Goal: Task Accomplishment & Management: Complete application form

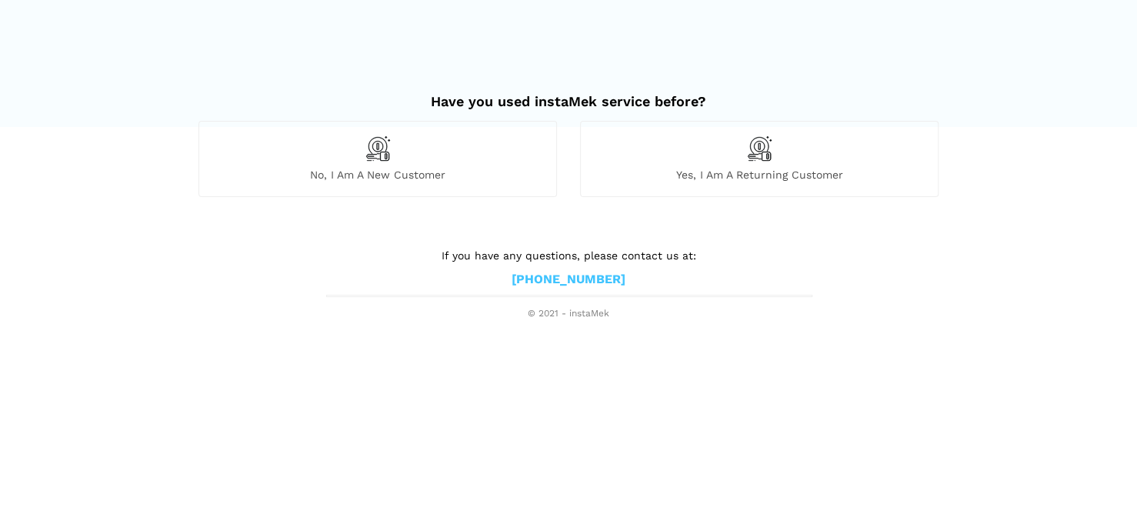
click at [382, 151] on img at bounding box center [378, 148] width 26 height 26
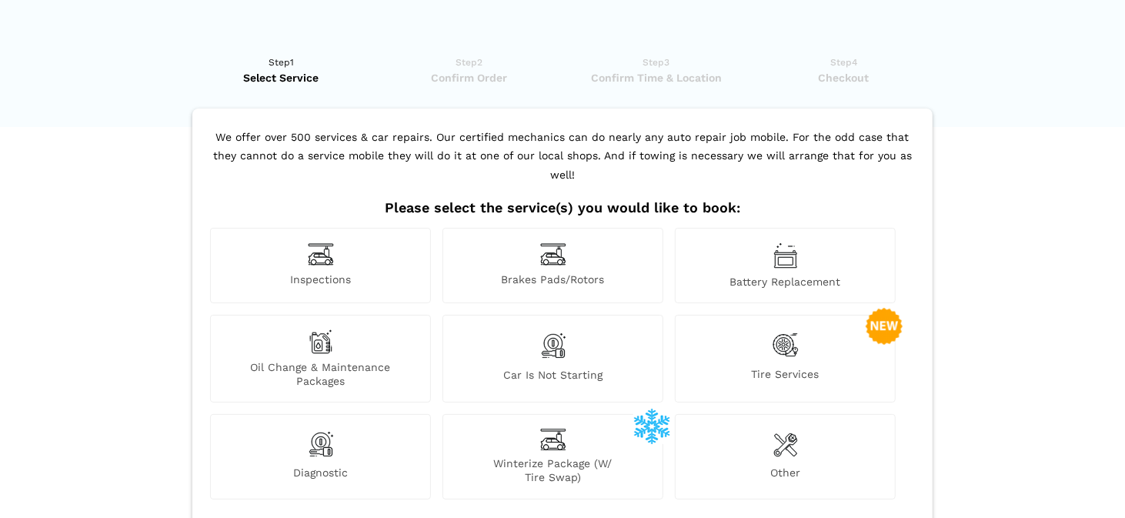
click at [336, 419] on div "Diagnostic" at bounding box center [320, 456] width 221 height 85
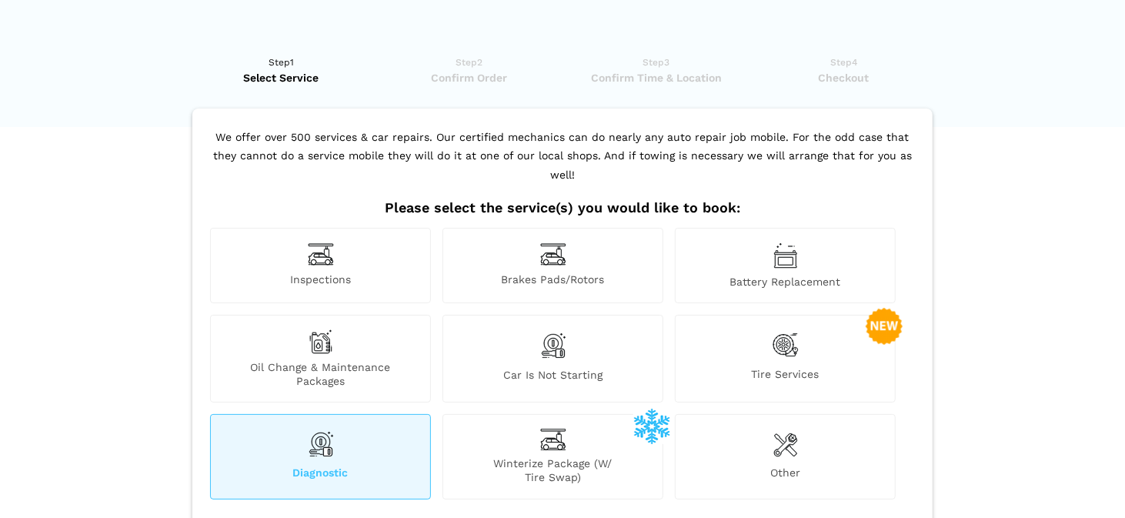
scroll to position [154, 0]
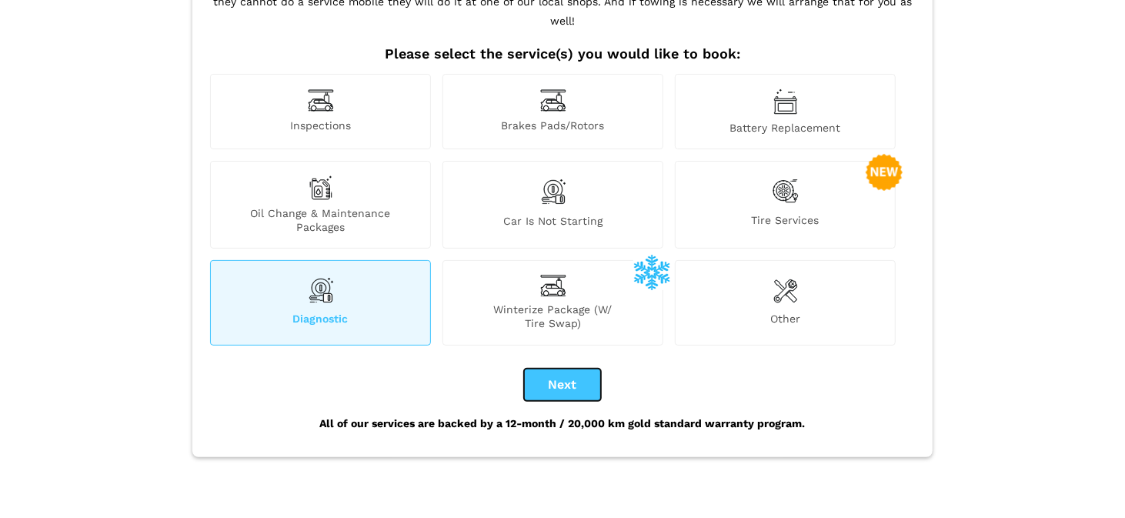
click at [571, 369] on button "Next" at bounding box center [562, 385] width 77 height 32
checkbox input "true"
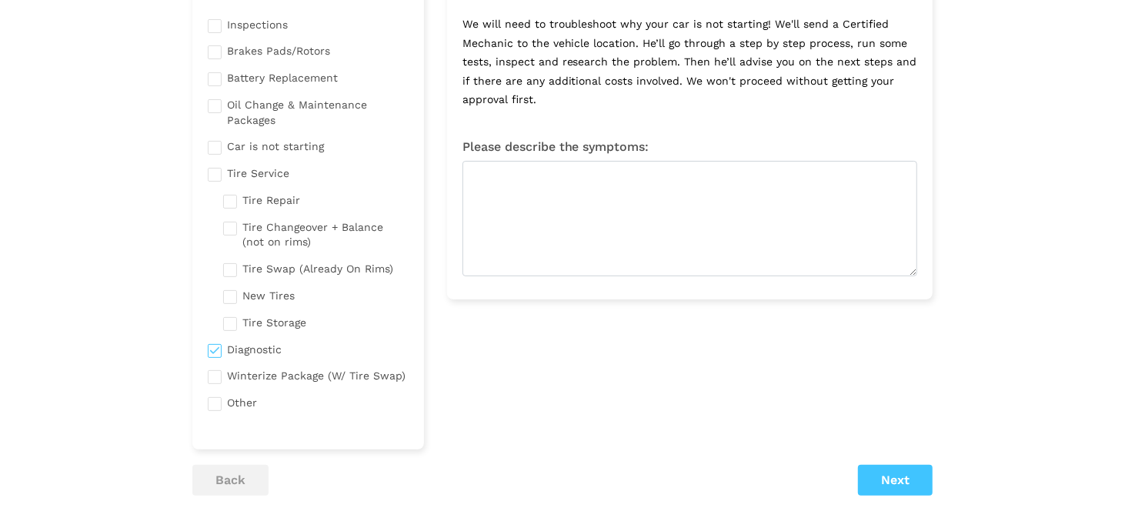
scroll to position [0, 0]
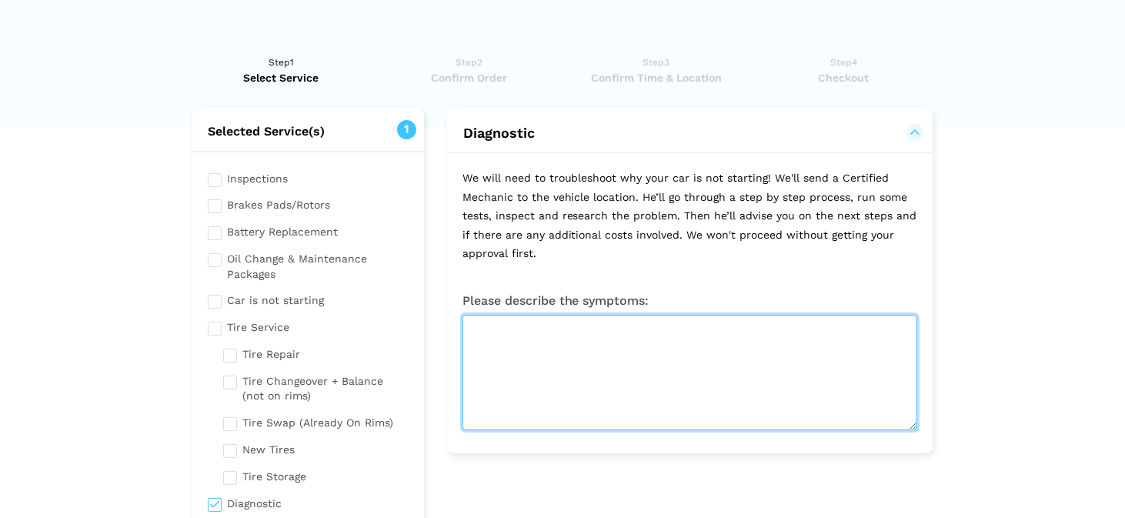
click at [533, 330] on textarea at bounding box center [690, 372] width 455 height 115
type textarea "w"
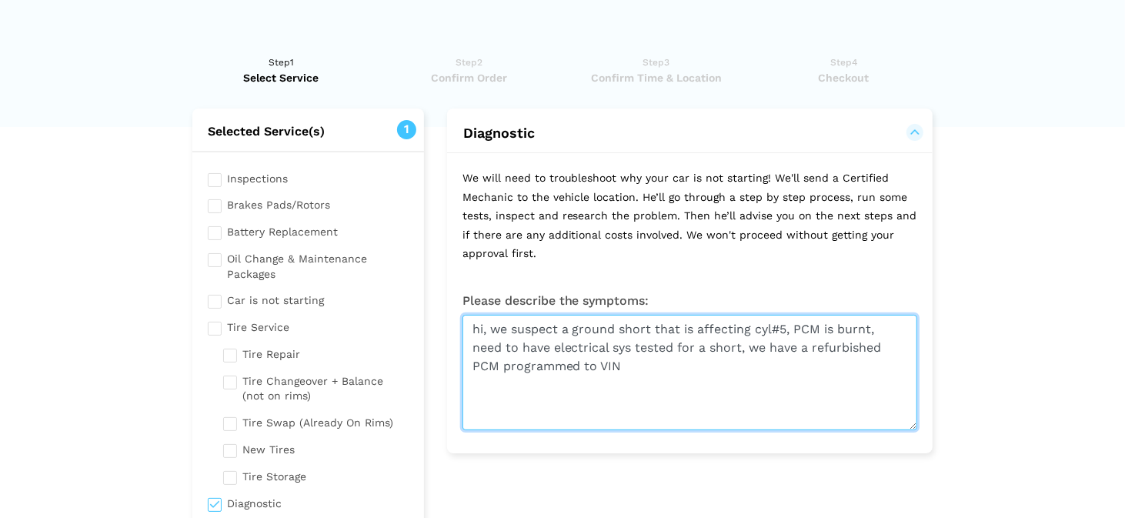
scroll to position [308, 0]
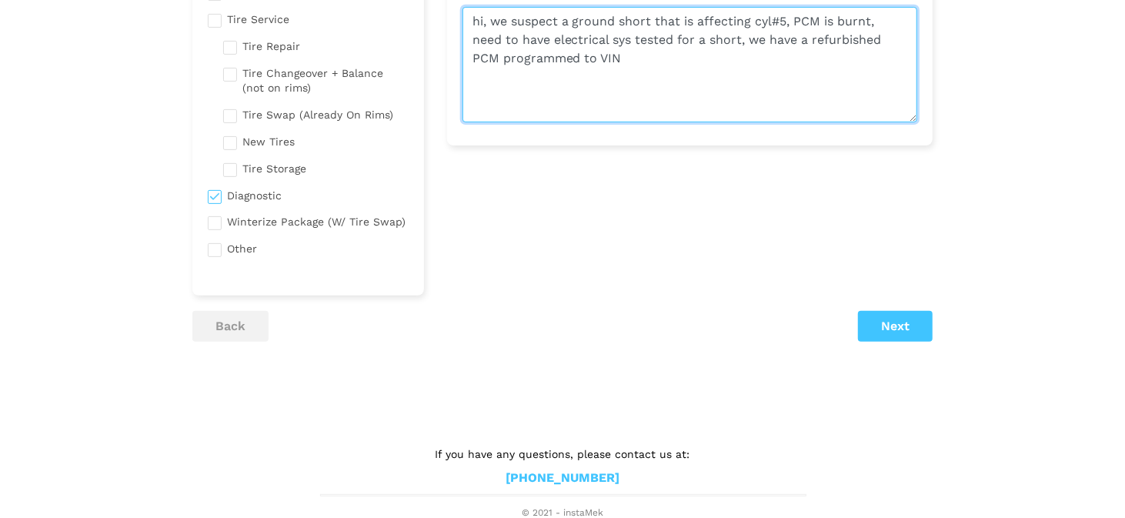
type textarea "hi, we suspect a ground short that is affecting cyl#5, PCM is burnt, need to ha…"
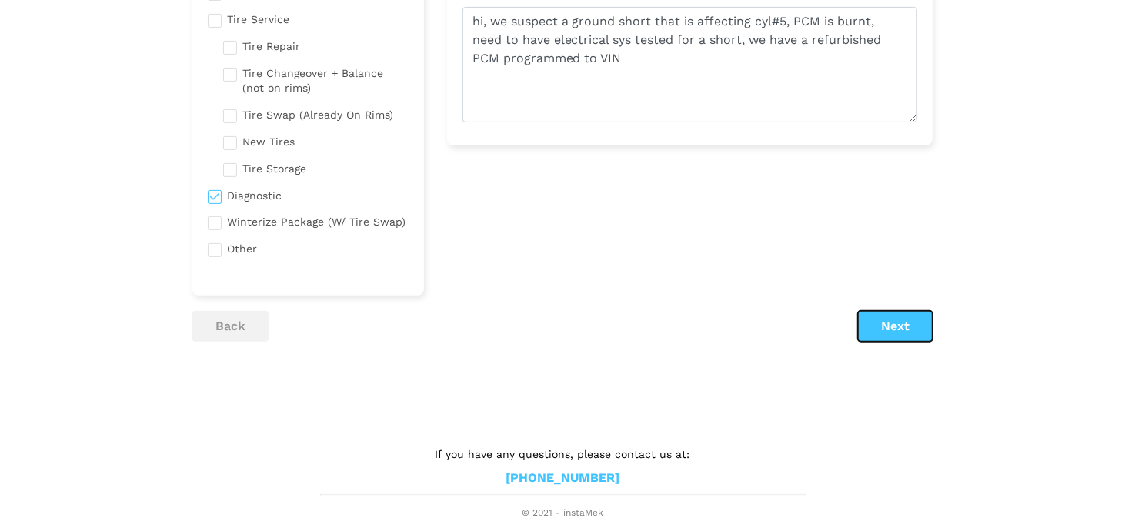
click at [910, 324] on button "Next" at bounding box center [895, 326] width 75 height 31
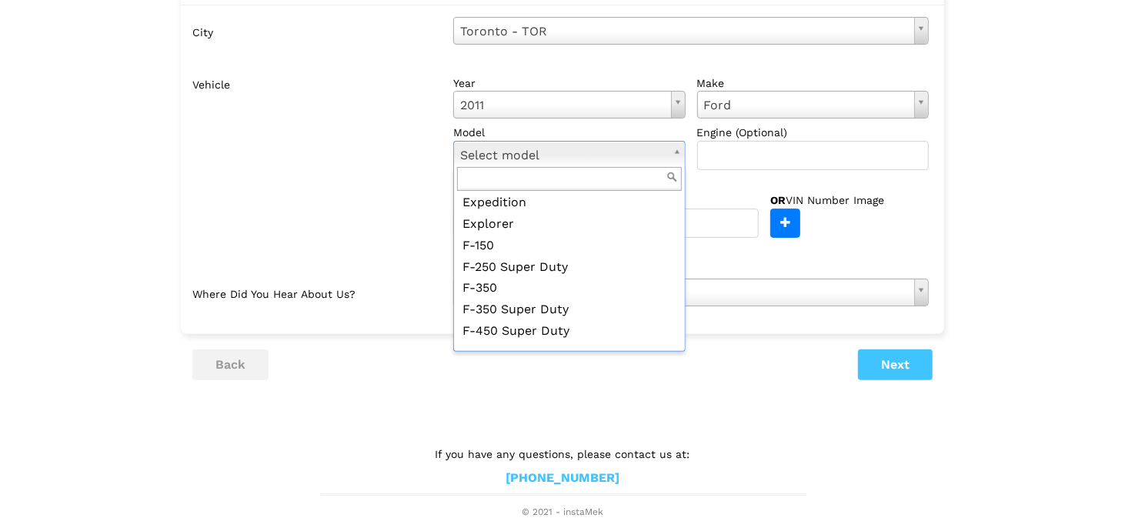
scroll to position [290, 0]
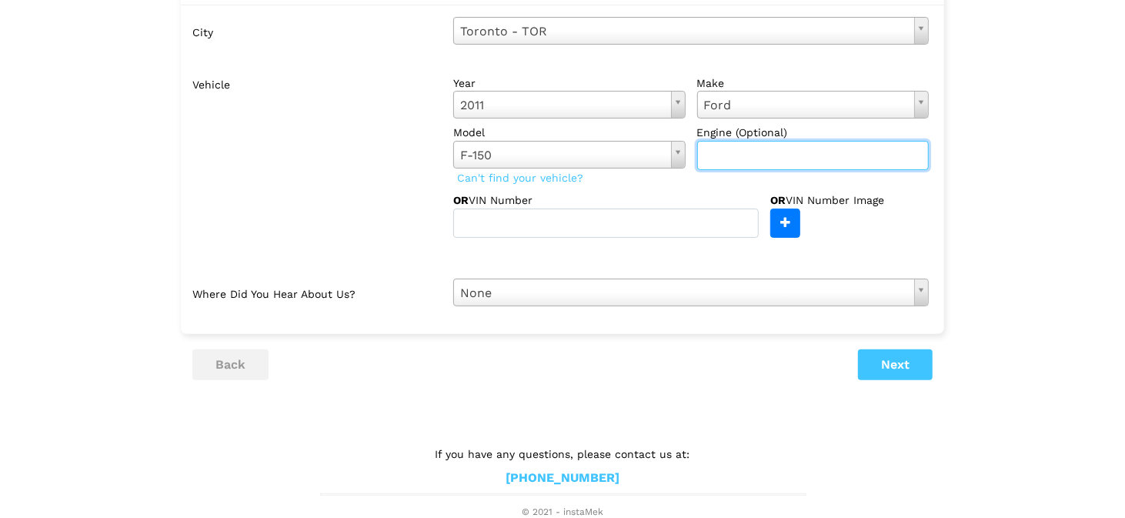
click at [770, 155] on input "text" at bounding box center [813, 155] width 232 height 29
type input "3.5 eco boost"
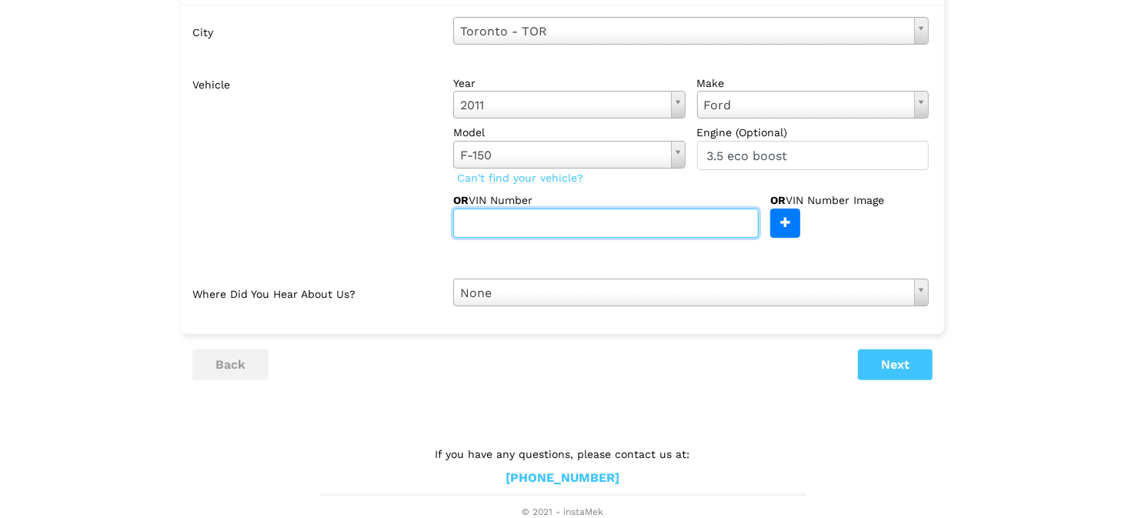
click at [506, 218] on input "text" at bounding box center [606, 223] width 306 height 29
paste input "[US_VEHICLE_IDENTIFICATION_NUMBER]"
type input "[US_VEHICLE_IDENTIFICATION_NUMBER]"
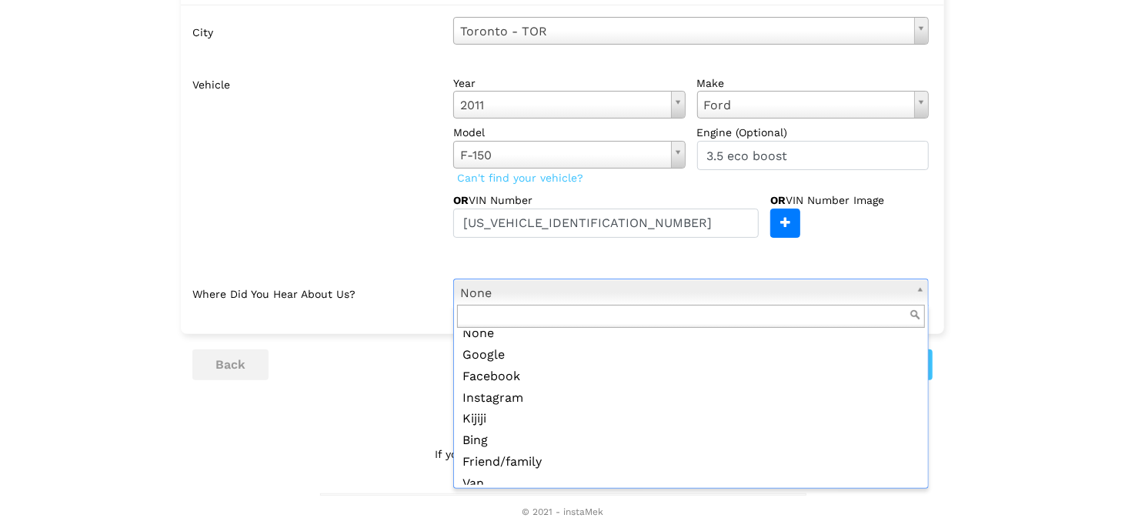
scroll to position [0, 0]
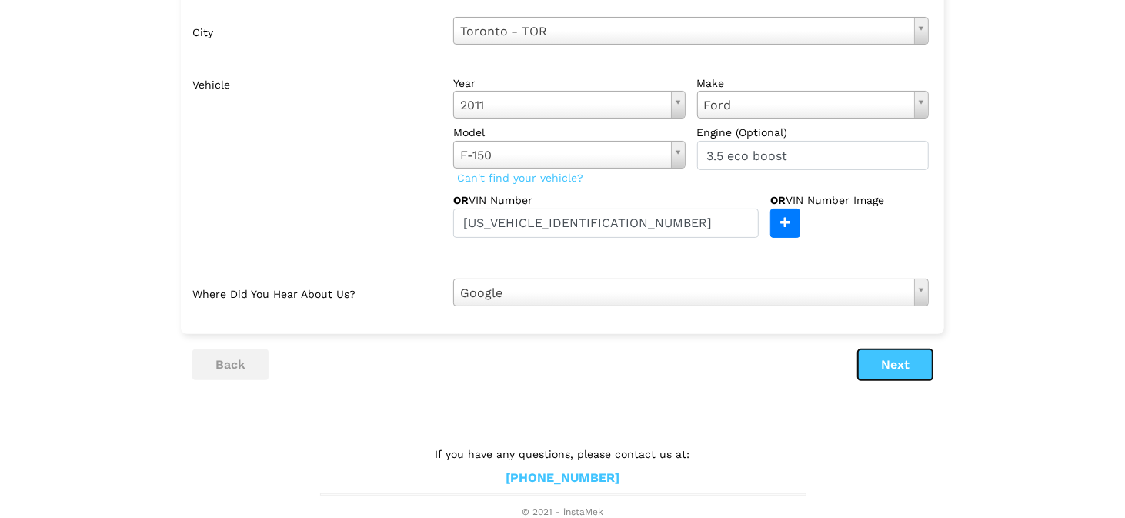
click at [904, 369] on button "Next" at bounding box center [895, 364] width 75 height 31
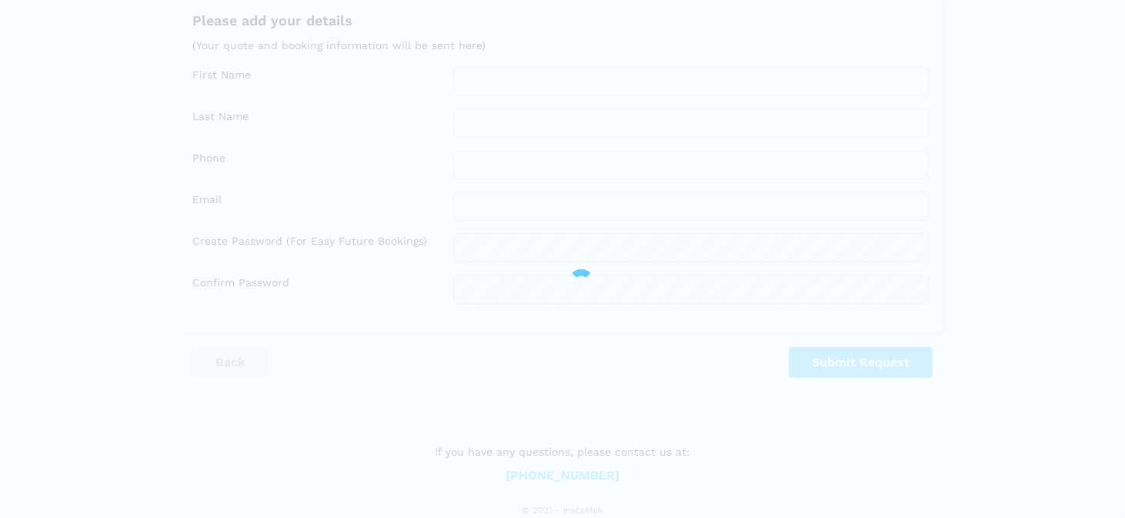
scroll to position [109, 0]
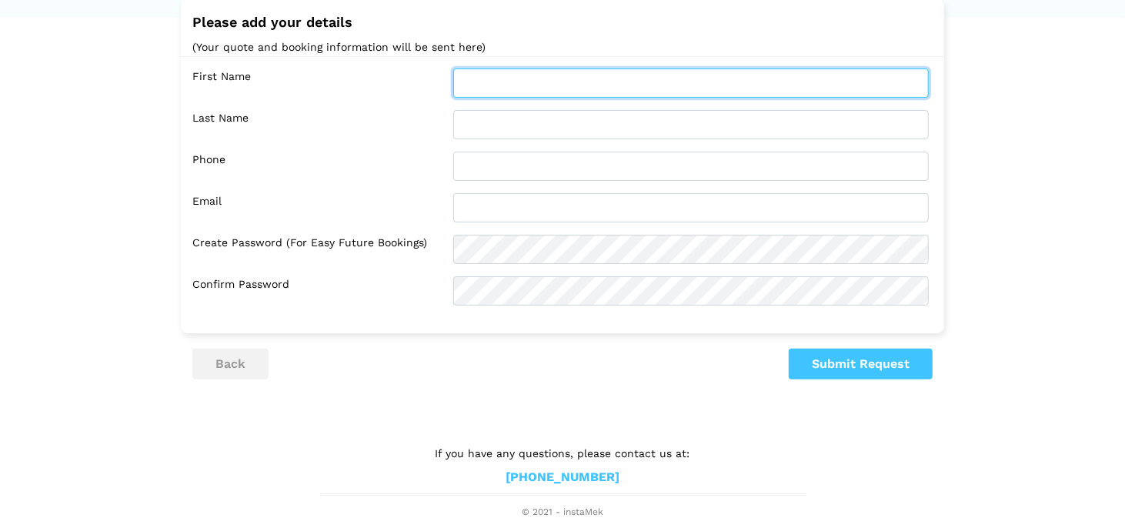
click at [503, 84] on input "text" at bounding box center [691, 82] width 476 height 29
type input "[PERSON_NAME]"
type input "RAGHOONANDAN"
type input "9057617009"
type input "[PERSON_NAME][EMAIL_ADDRESS][DOMAIN_NAME]"
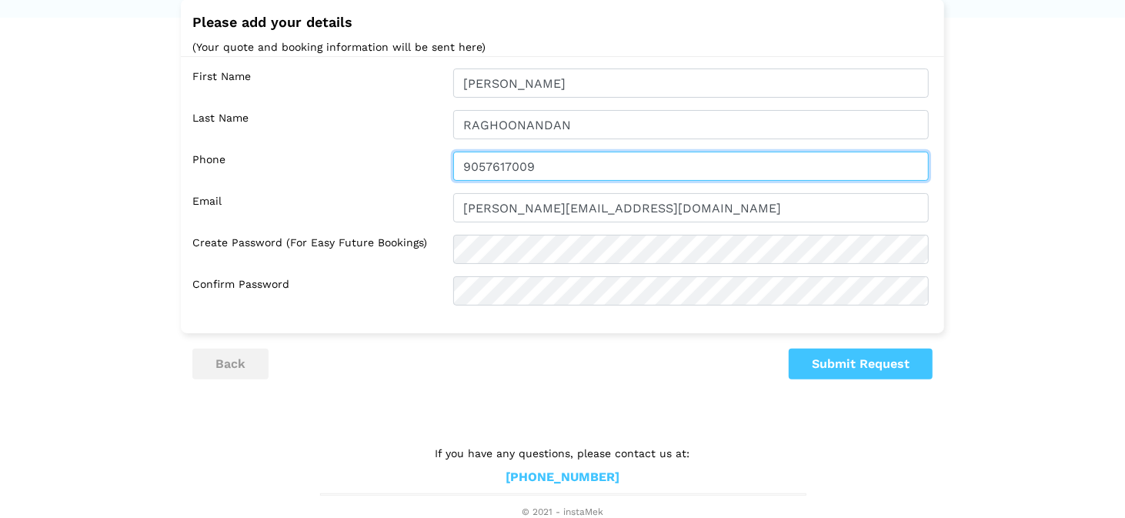
drag, startPoint x: 555, startPoint y: 165, endPoint x: 443, endPoint y: 165, distance: 111.6
click at [443, 165] on div "9057617009" at bounding box center [691, 166] width 499 height 29
type input "4168718237"
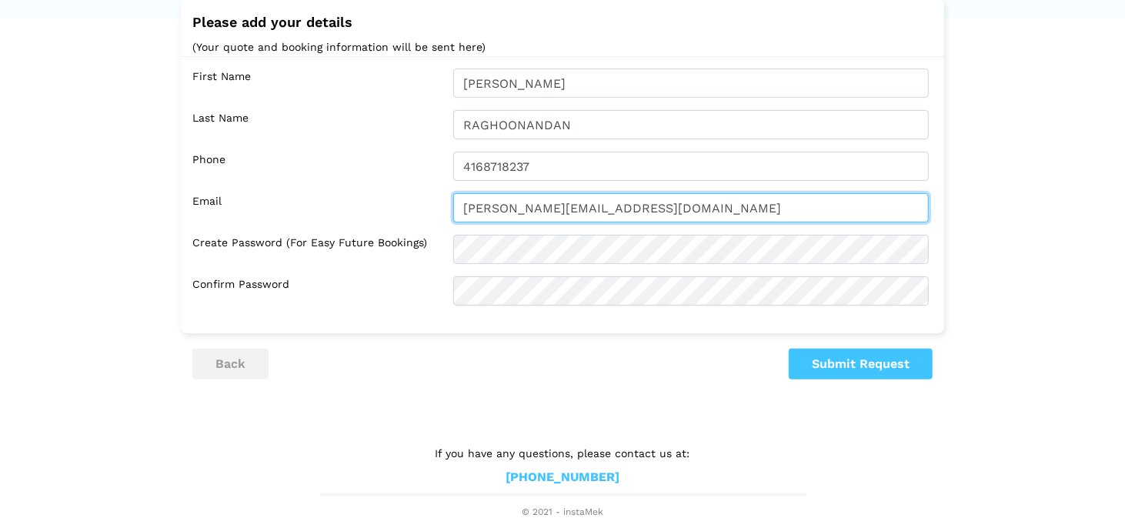
drag, startPoint x: 646, startPoint y: 209, endPoint x: 443, endPoint y: 209, distance: 202.4
click at [443, 209] on div "[PERSON_NAME][EMAIL_ADDRESS][DOMAIN_NAME]" at bounding box center [691, 207] width 499 height 29
type input "k"
type input "[EMAIL_ADDRESS][DOMAIN_NAME]"
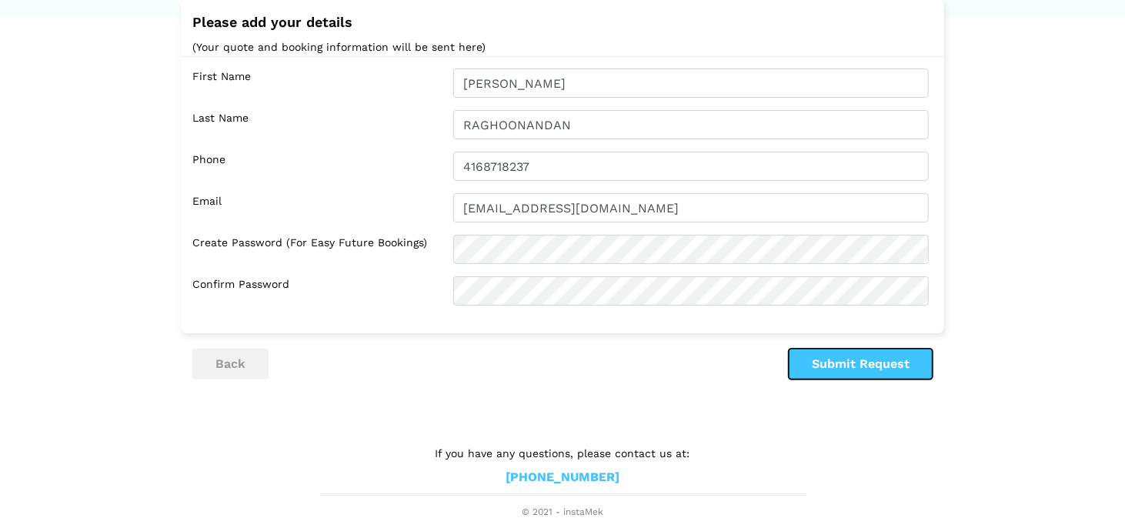
click at [837, 359] on button "Submit Request" at bounding box center [861, 364] width 144 height 31
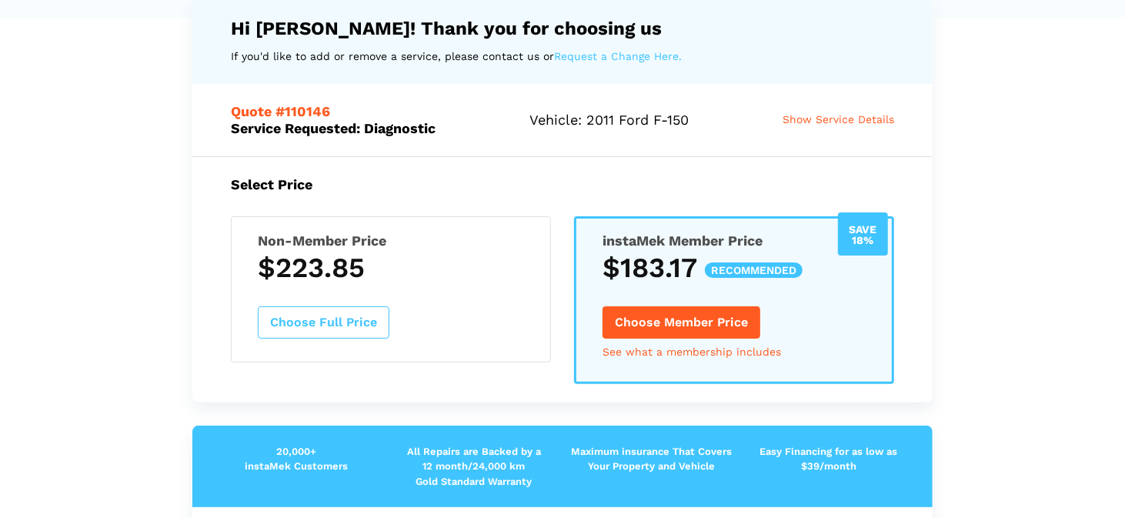
scroll to position [0, 0]
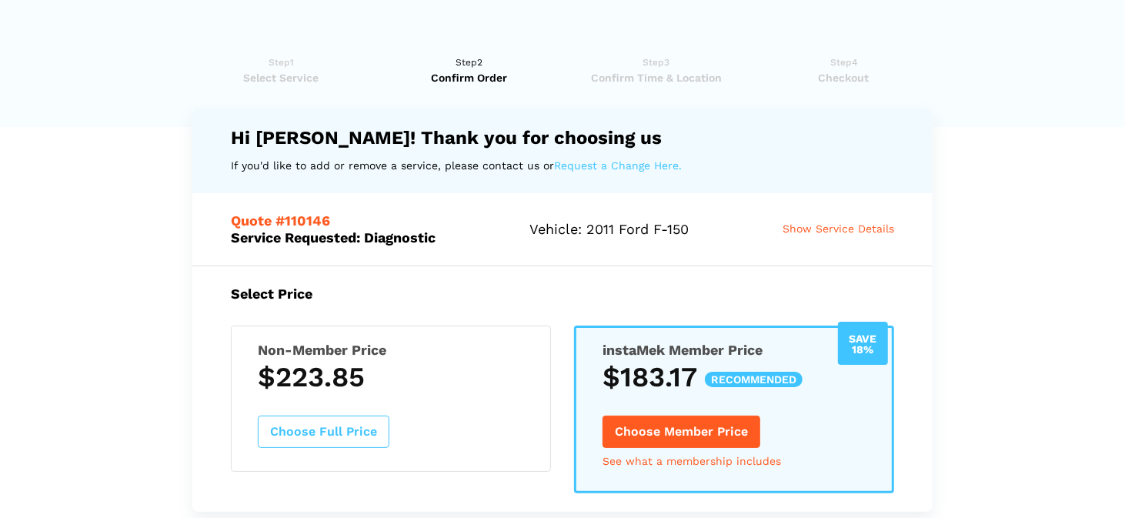
click at [841, 227] on span "Show Service Details" at bounding box center [839, 228] width 112 height 12
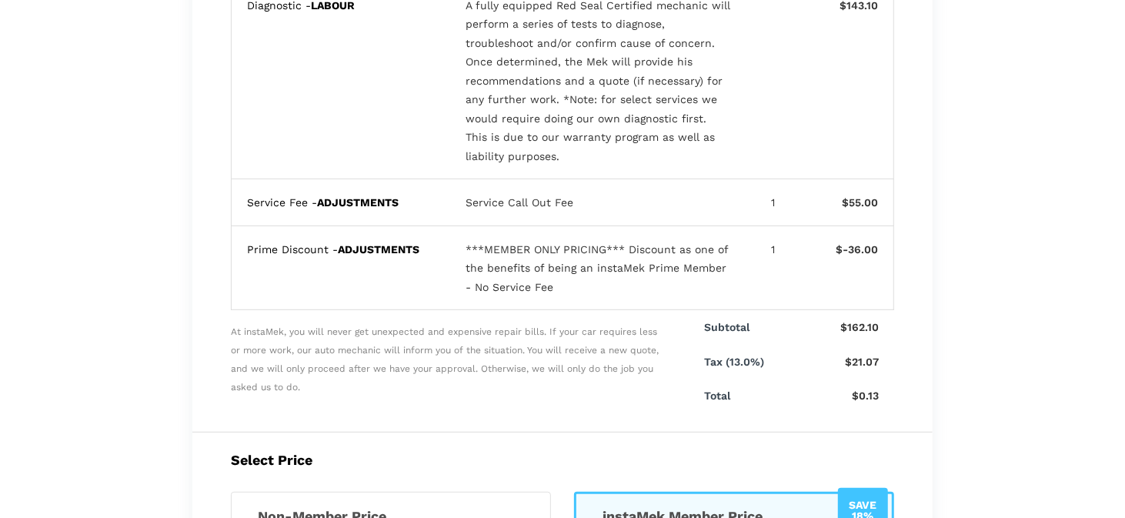
scroll to position [616, 0]
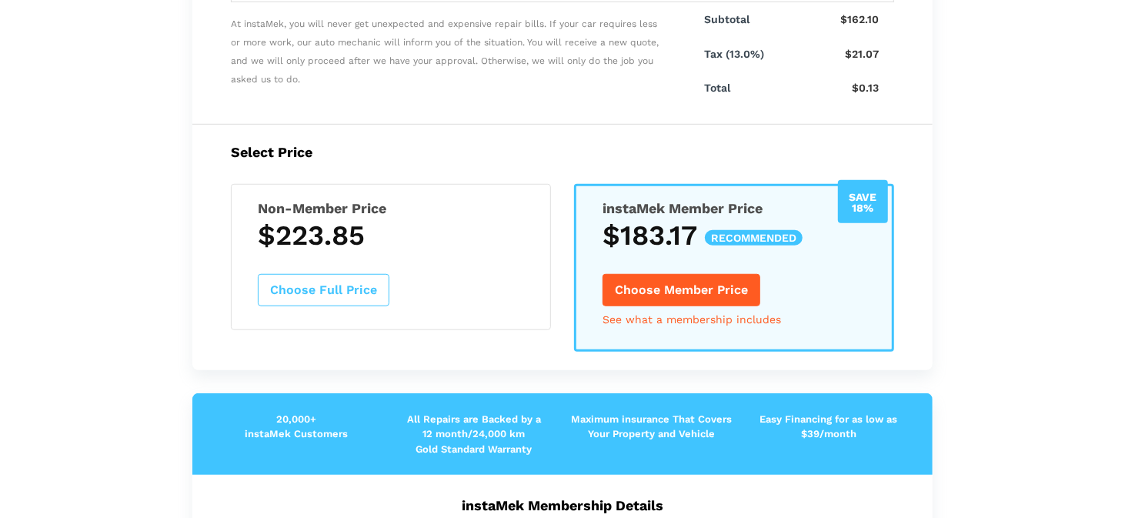
click at [676, 296] on button "Choose Member Price" at bounding box center [682, 290] width 158 height 32
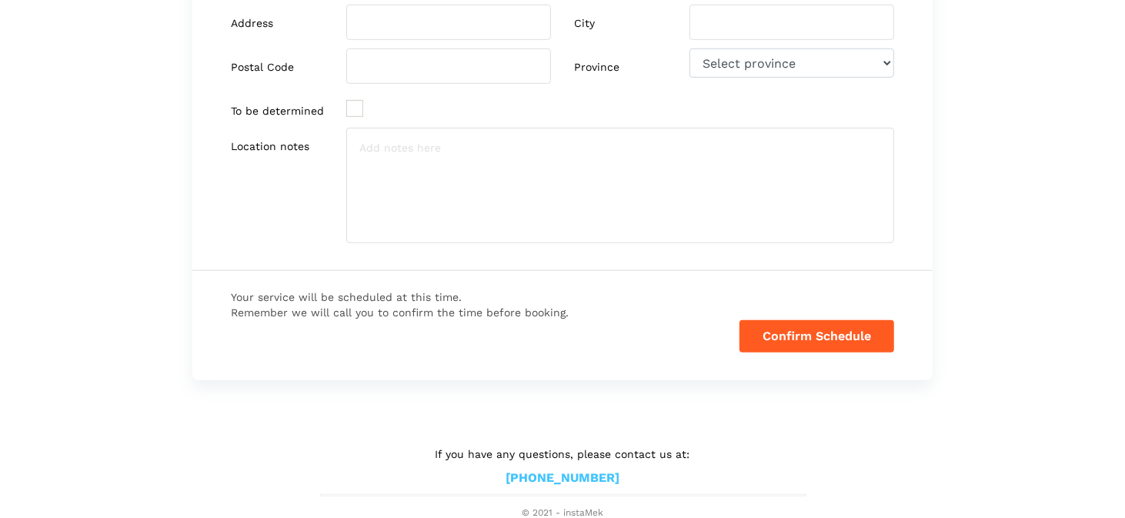
scroll to position [0, 0]
